Goal: Navigation & Orientation: Find specific page/section

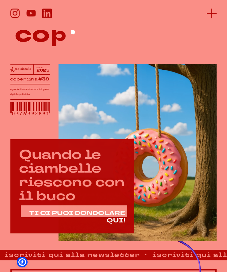
click at [213, 12] on icon at bounding box center [212, 14] width 10 height 10
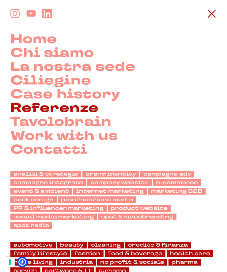
click at [66, 112] on link "Referenze" at bounding box center [54, 108] width 88 height 14
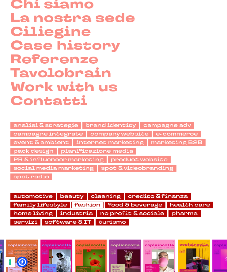
click at [92, 202] on link "fashion" at bounding box center [87, 205] width 32 height 7
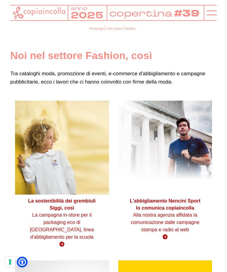
click at [139, 210] on strong "L'abbigliamento Nencini Sport lo comunica copiaincolla" at bounding box center [165, 205] width 70 height 12
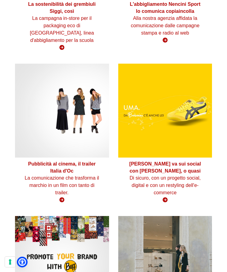
scroll to position [197, 0]
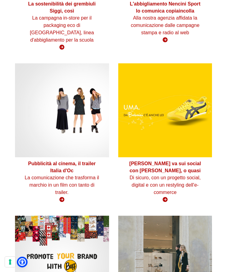
click at [81, 168] on h3 "Pubblicità al cinema, il trailer Italia d'Oc" at bounding box center [61, 168] width 75 height 14
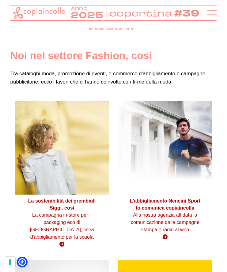
scroll to position [0, 0]
click at [210, 14] on icon at bounding box center [212, 13] width 10 height 10
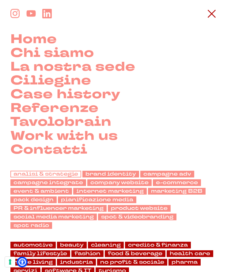
click at [76, 174] on link "analisi & strategie" at bounding box center [45, 174] width 71 height 7
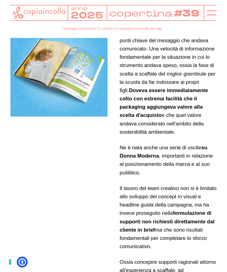
scroll to position [864, 0]
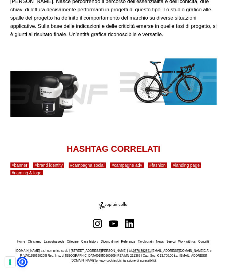
scroll to position [1288, 0]
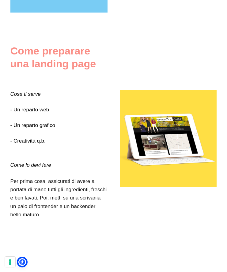
scroll to position [961, 0]
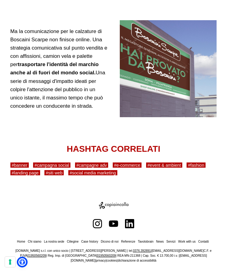
scroll to position [1036, 0]
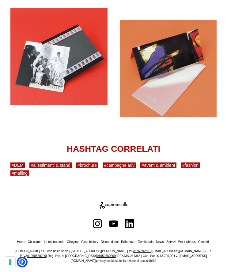
scroll to position [552, 0]
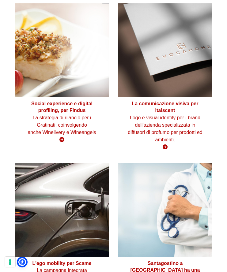
scroll to position [1216, 0]
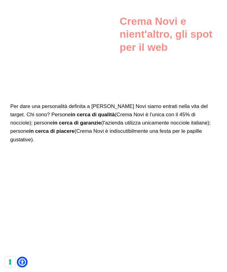
scroll to position [2110, 0]
